Goal: Transaction & Acquisition: Purchase product/service

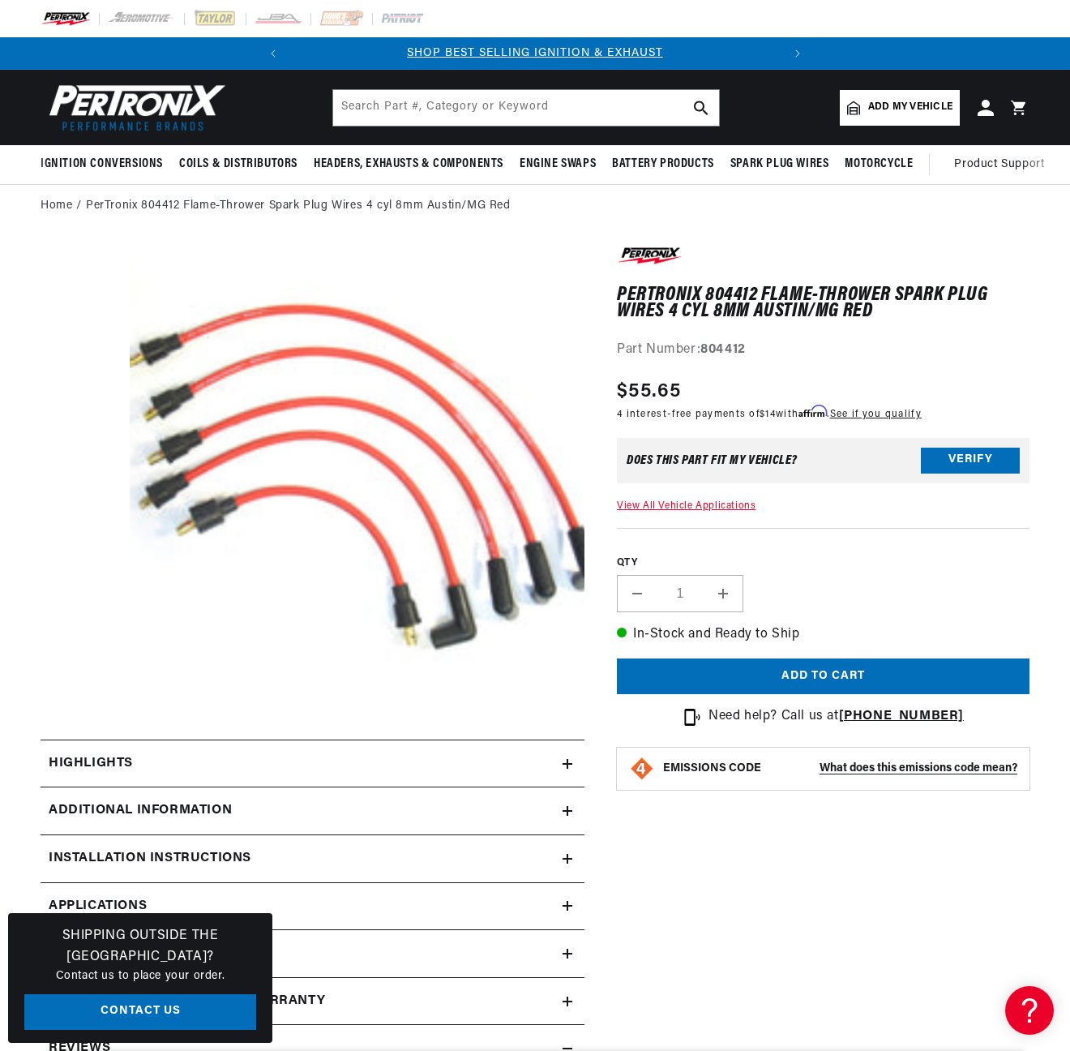
scroll to position [0, 491]
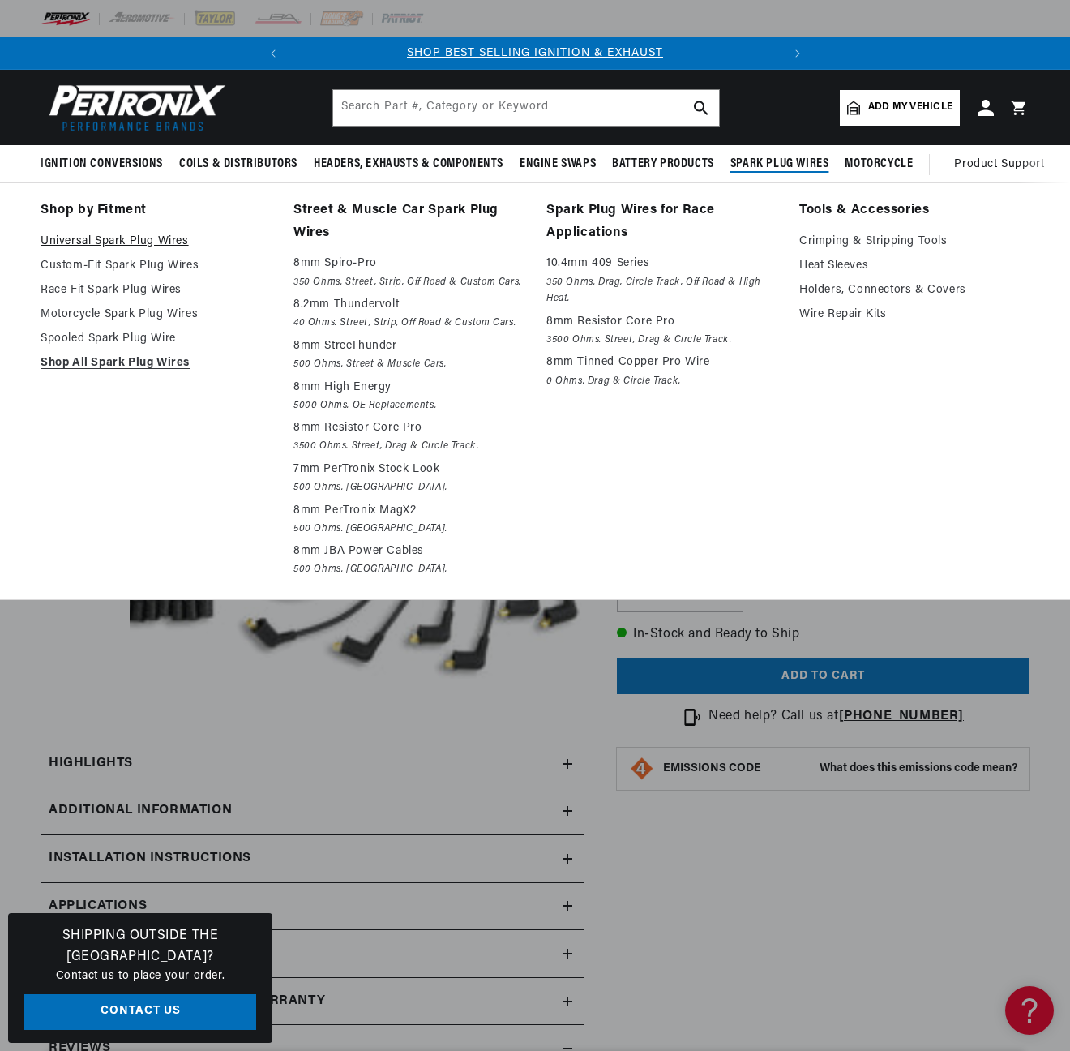
click at [103, 242] on link "Universal Spark Plug Wires" at bounding box center [156, 241] width 230 height 19
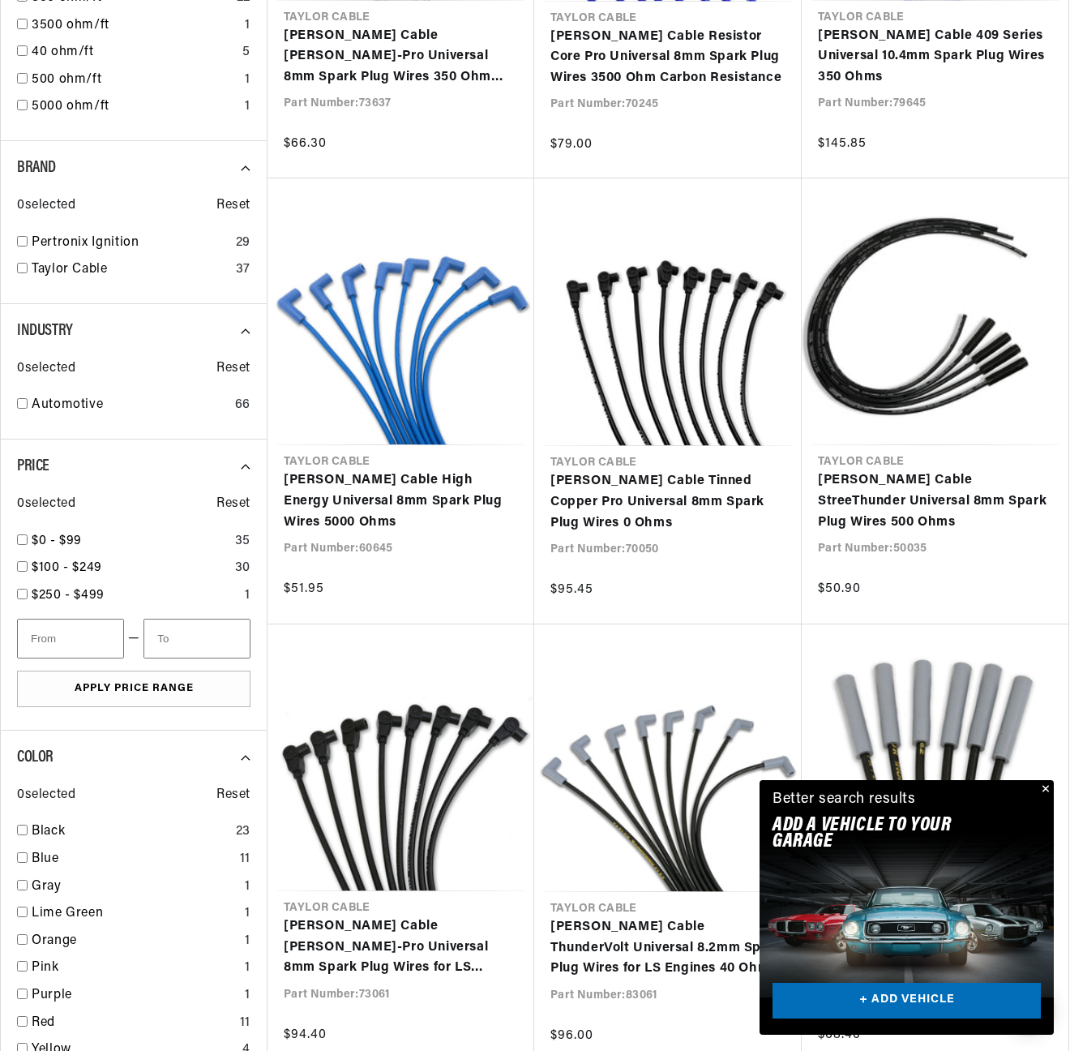
click at [1043, 787] on button "Close" at bounding box center [1044, 789] width 19 height 19
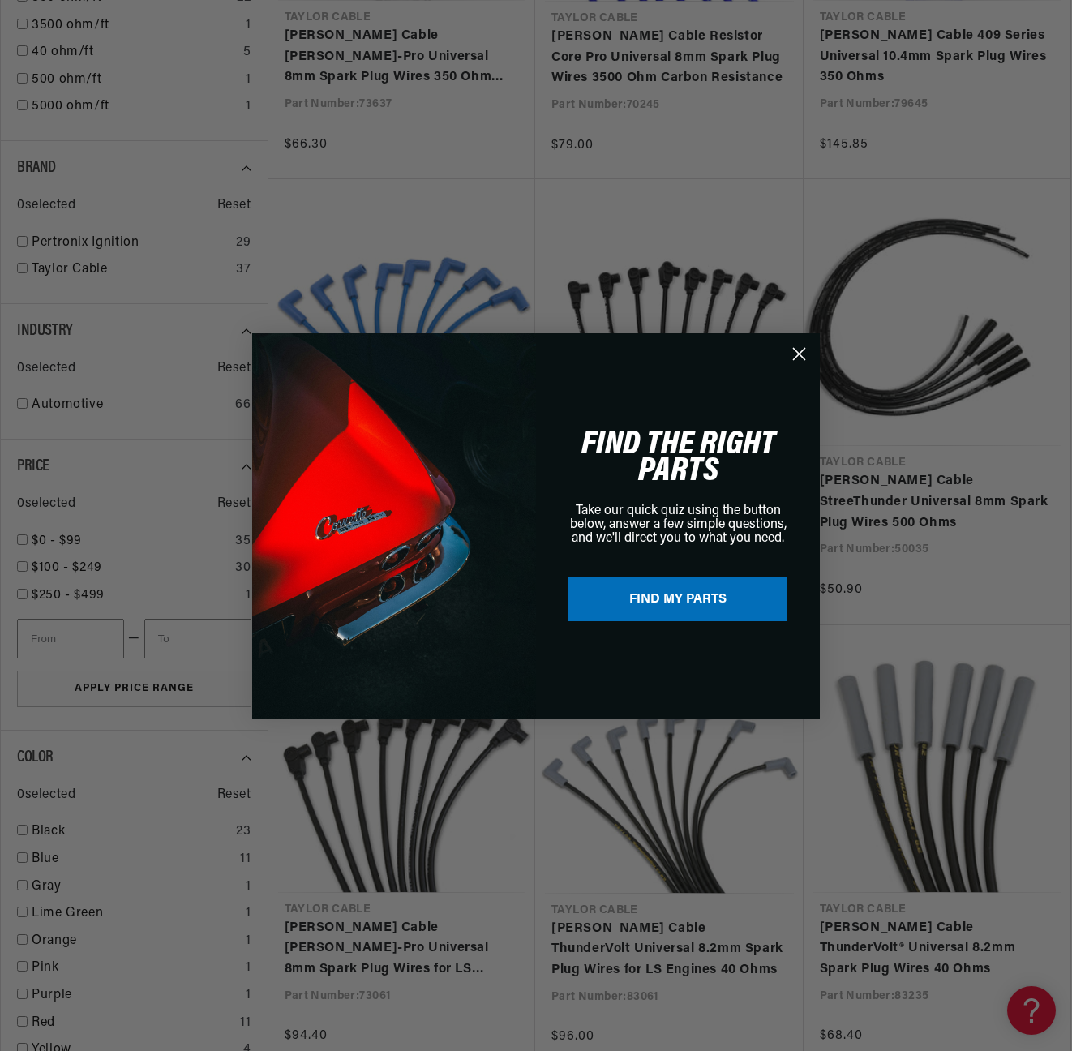
click at [800, 360] on circle "Close dialog" at bounding box center [799, 353] width 27 height 27
